Goal: Complete application form

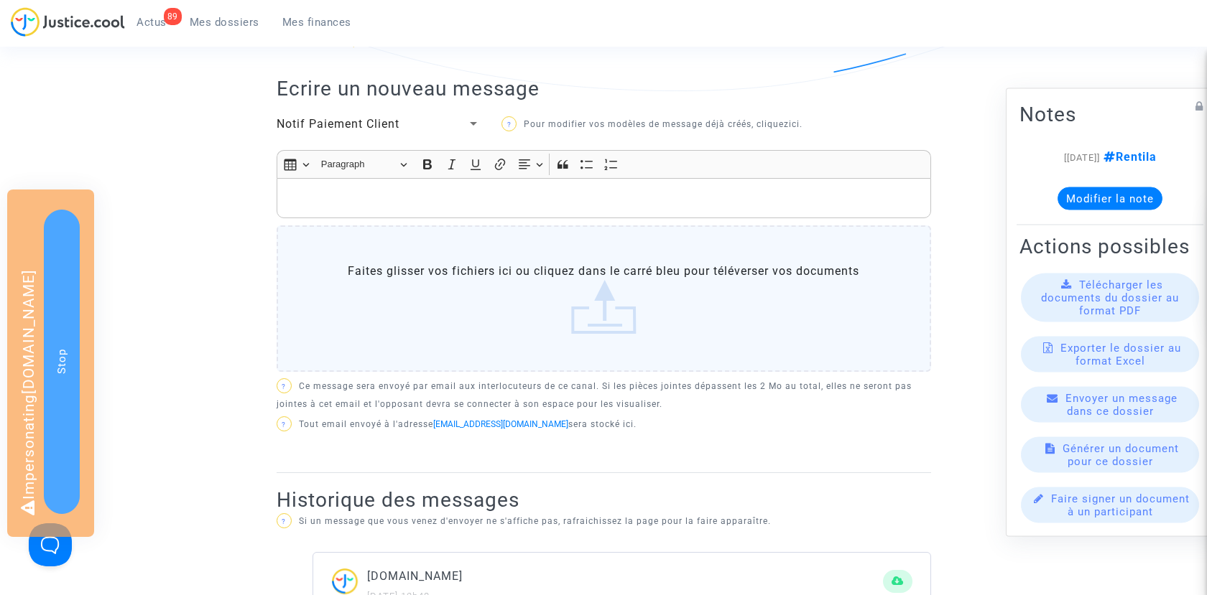
scroll to position [346, 0]
